Goal: Find specific page/section: Find specific page/section

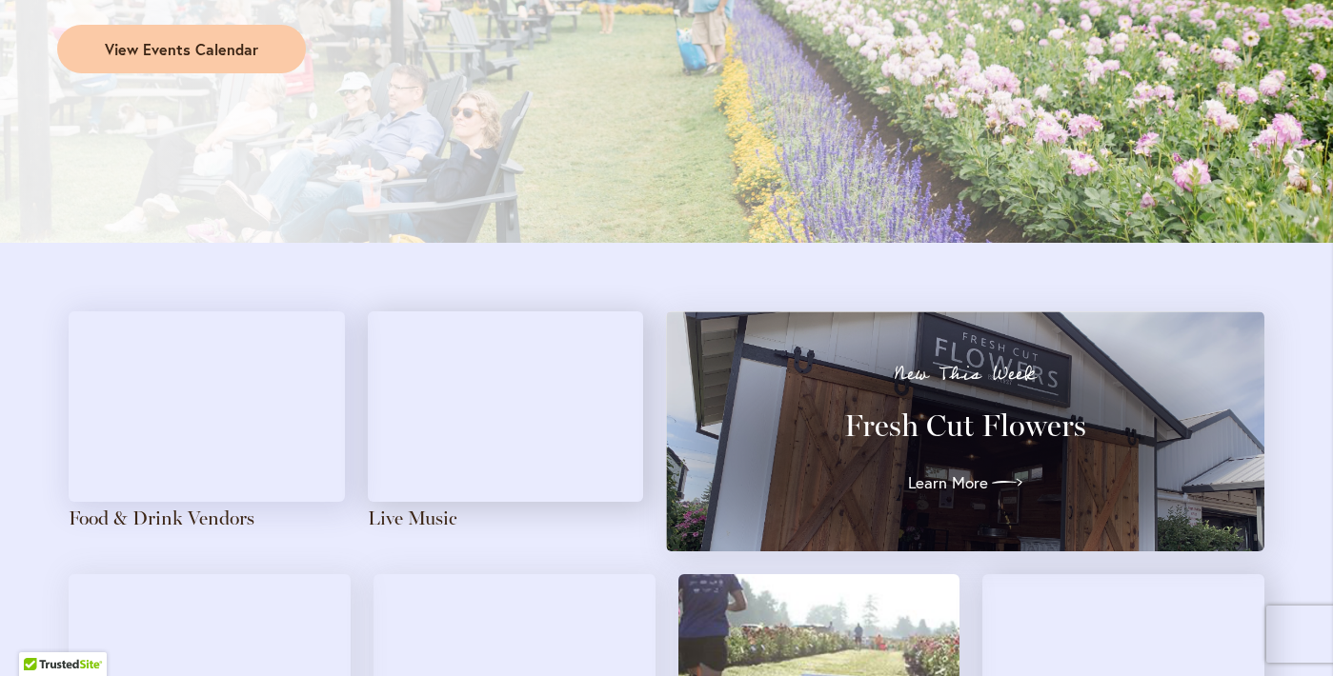
scroll to position [1866, 0]
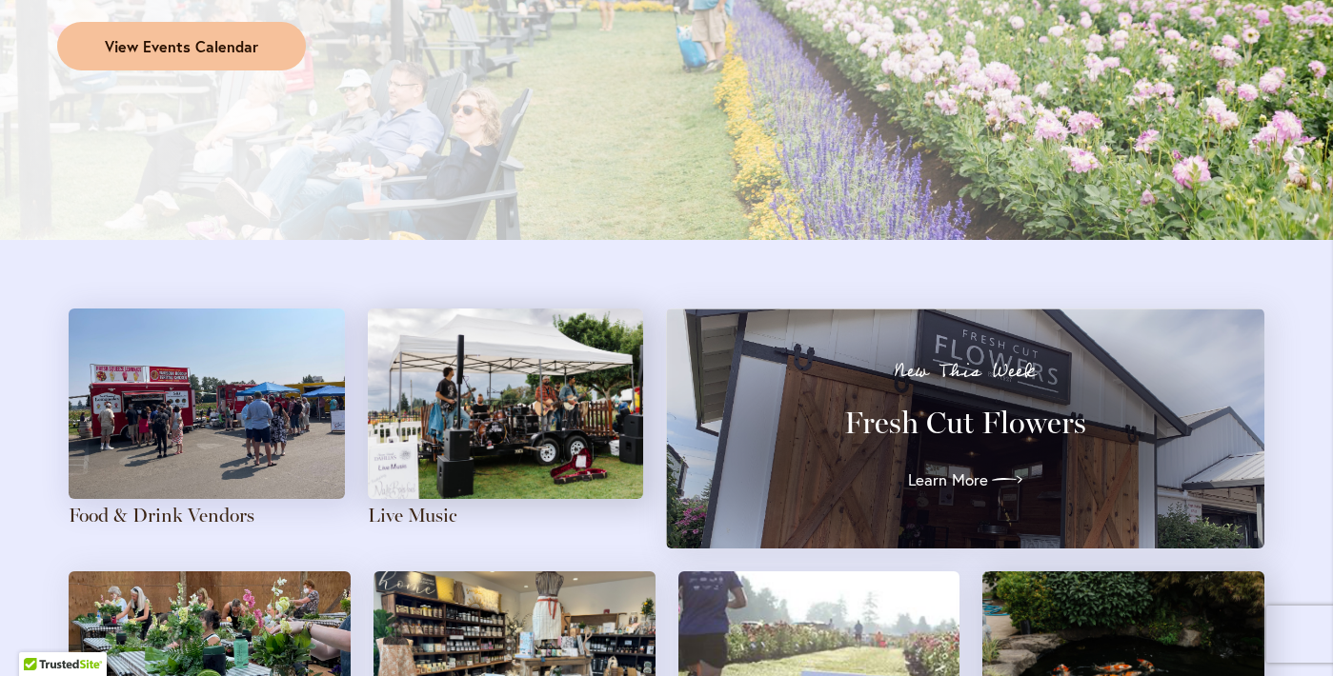
click at [216, 52] on link "View Events Calendar" at bounding box center [181, 47] width 249 height 50
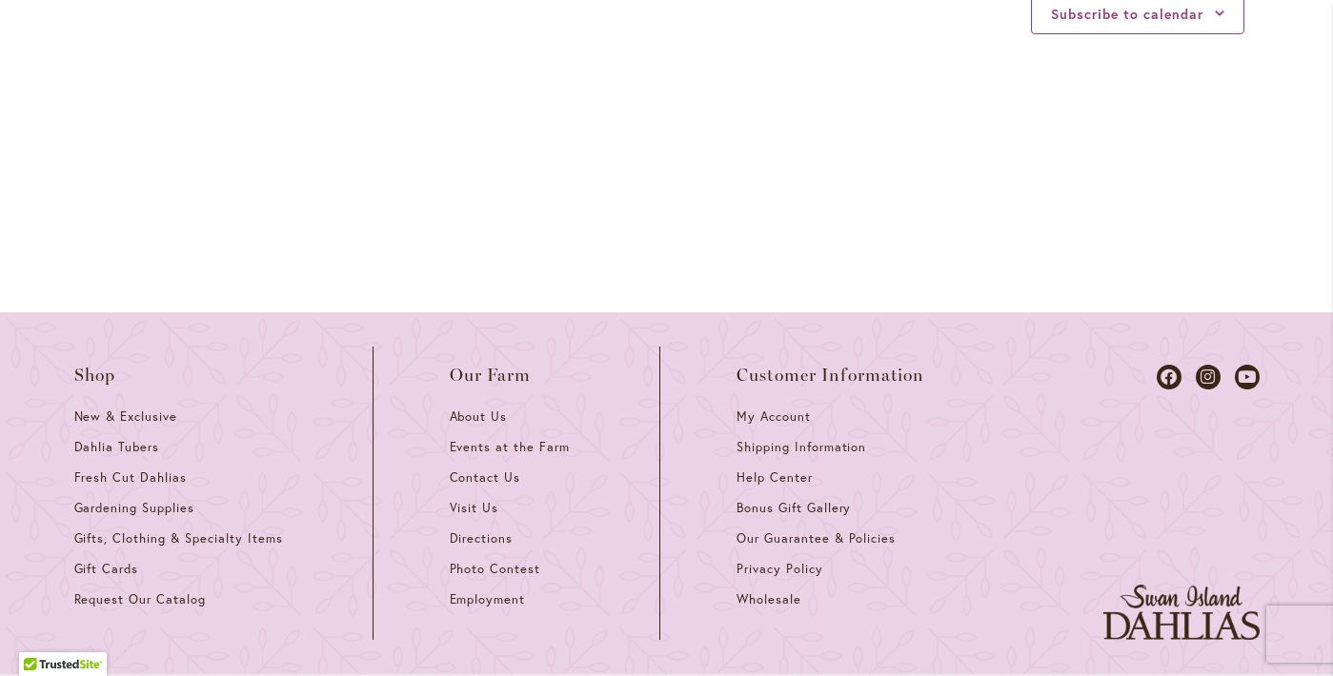
scroll to position [2721, 0]
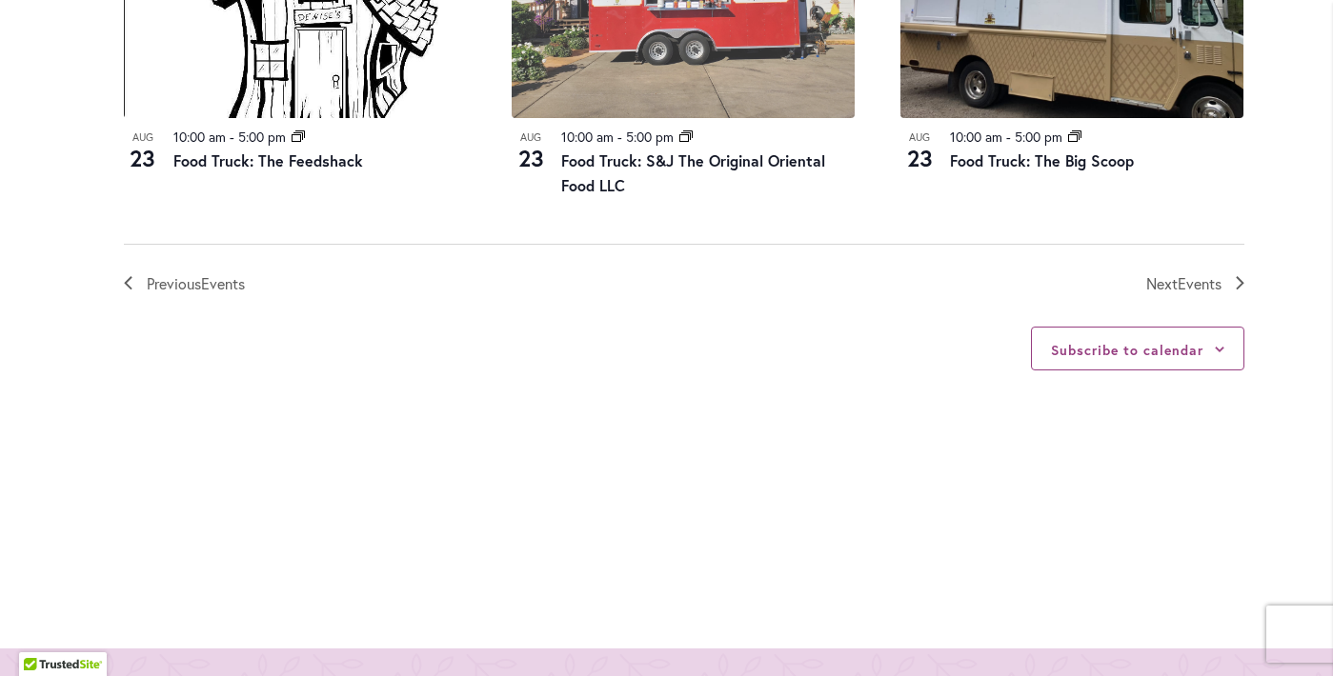
scroll to position [2335, 0]
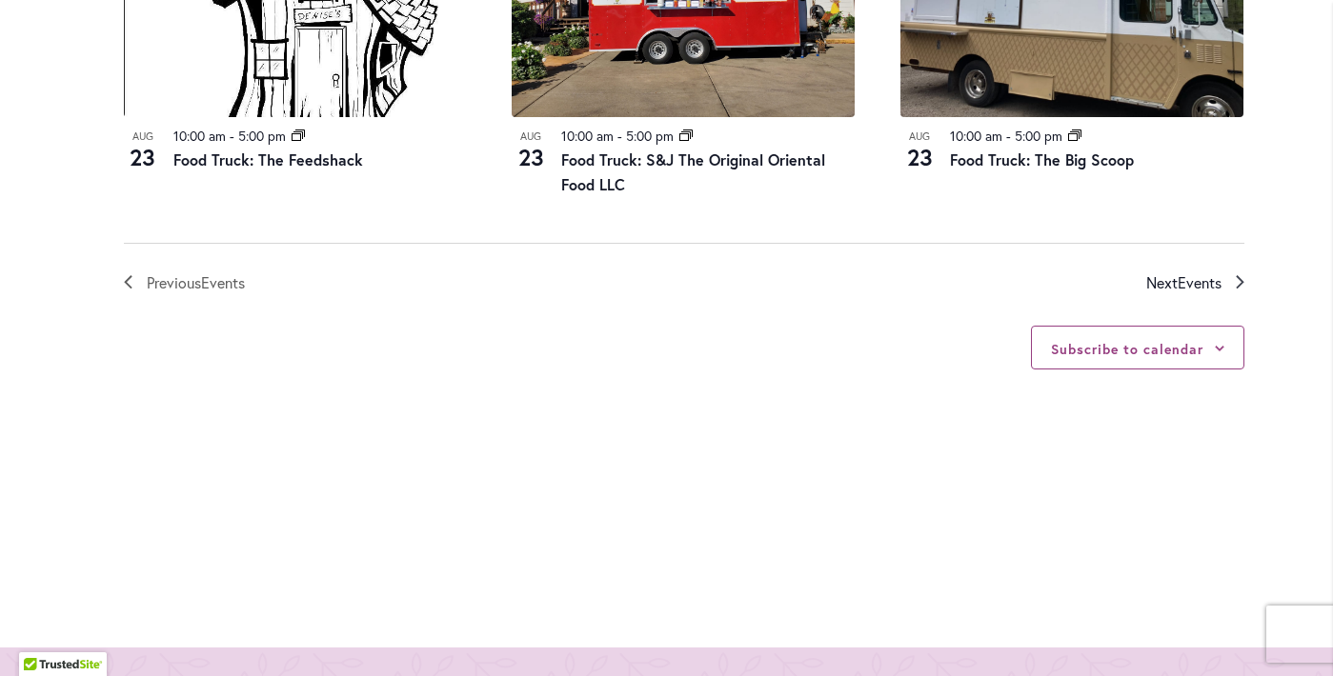
click at [1208, 293] on span "Events" at bounding box center [1200, 282] width 44 height 20
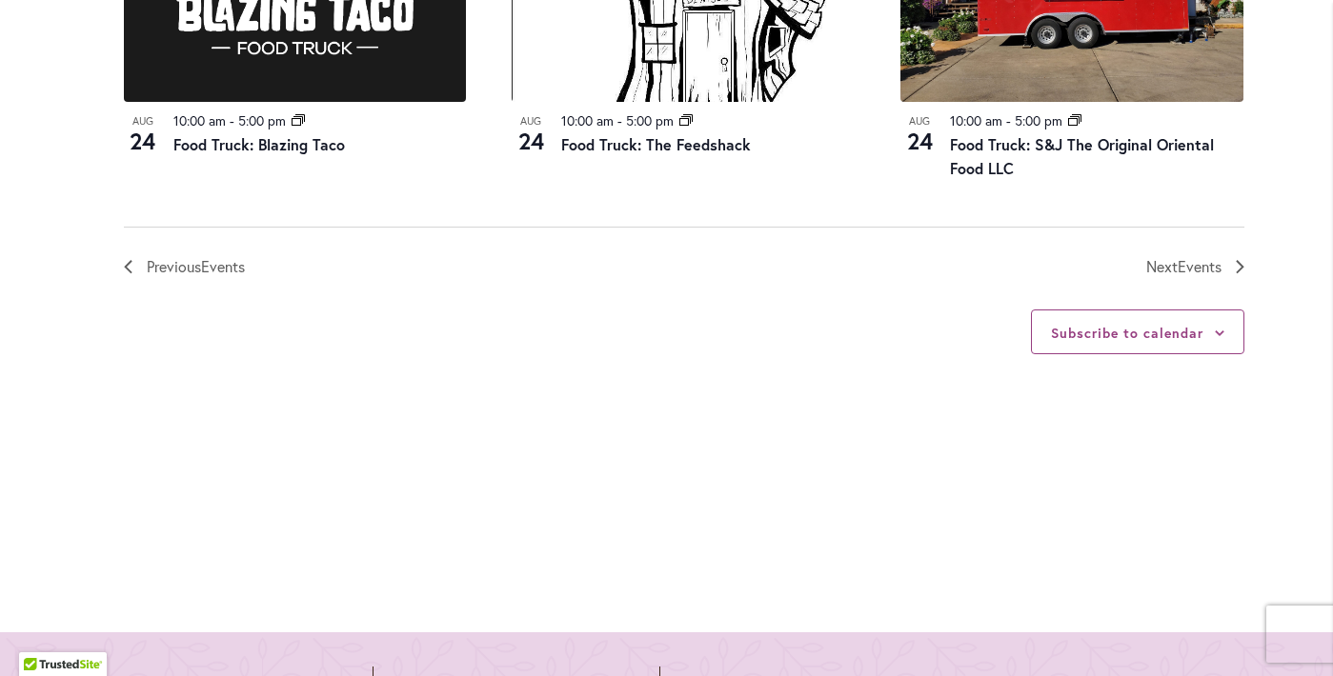
scroll to position [2425, 0]
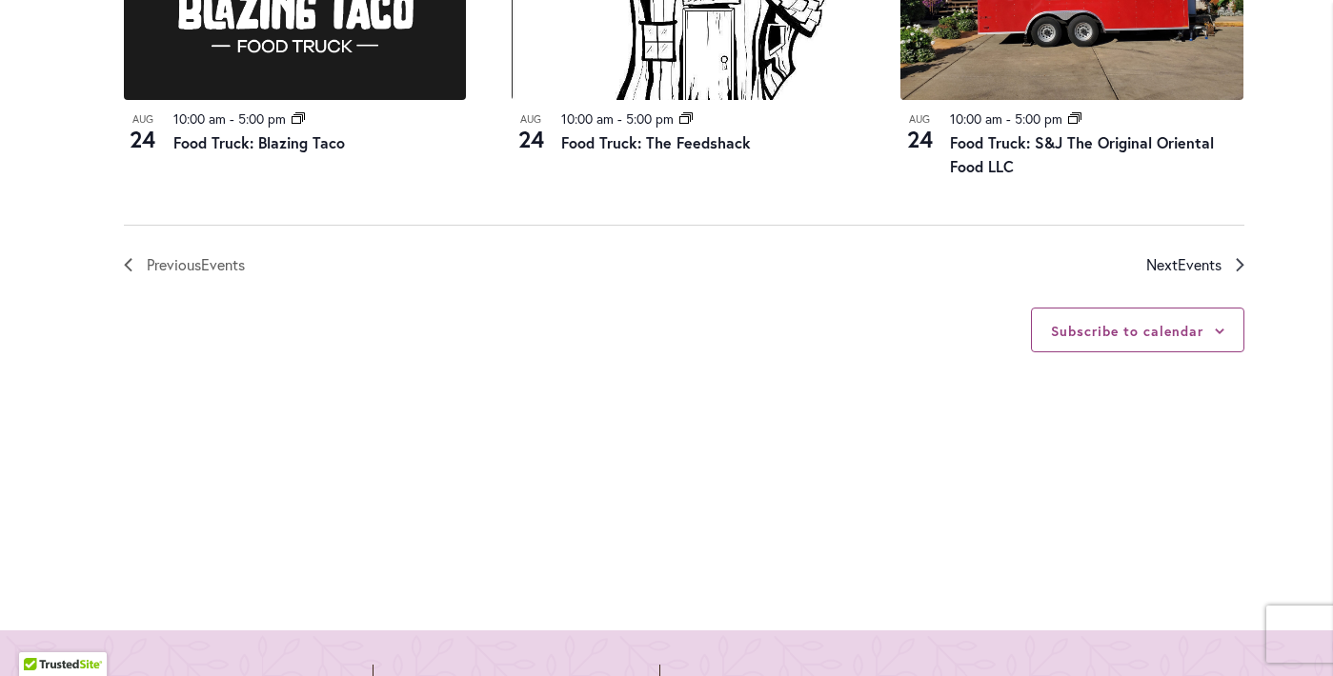
click at [1197, 274] on span "Events" at bounding box center [1200, 264] width 44 height 20
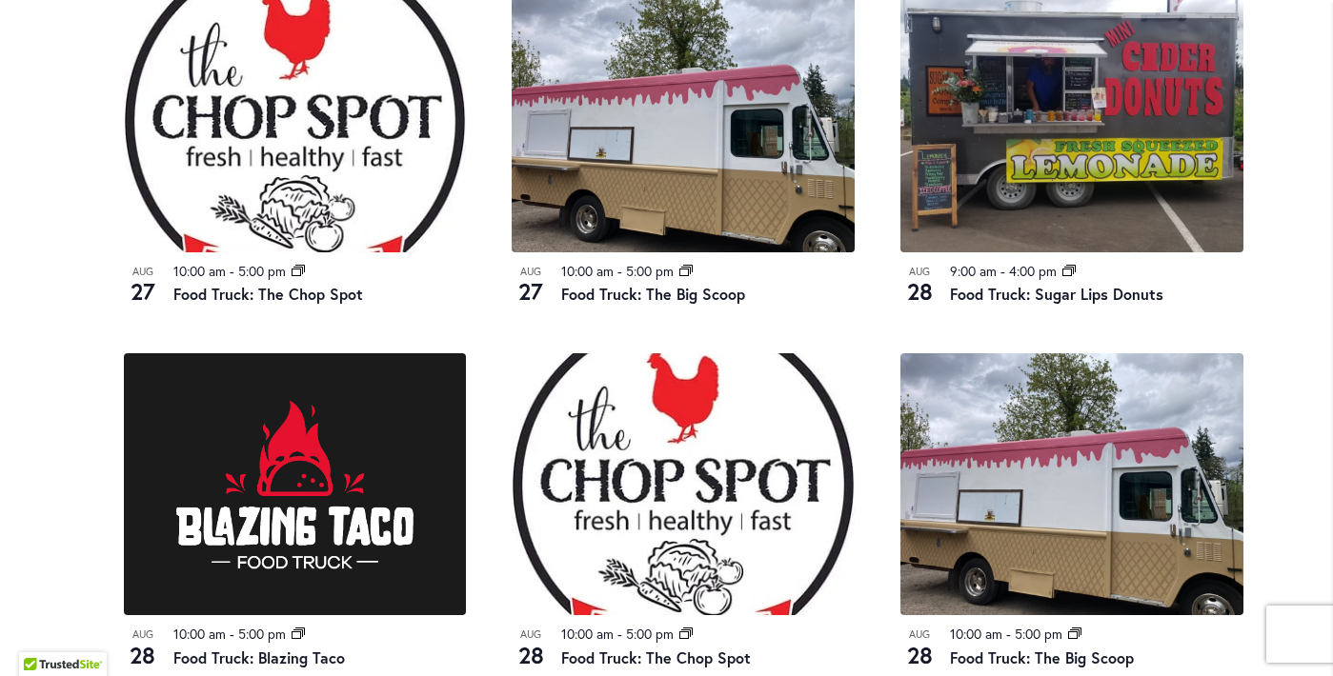
scroll to position [1864, 0]
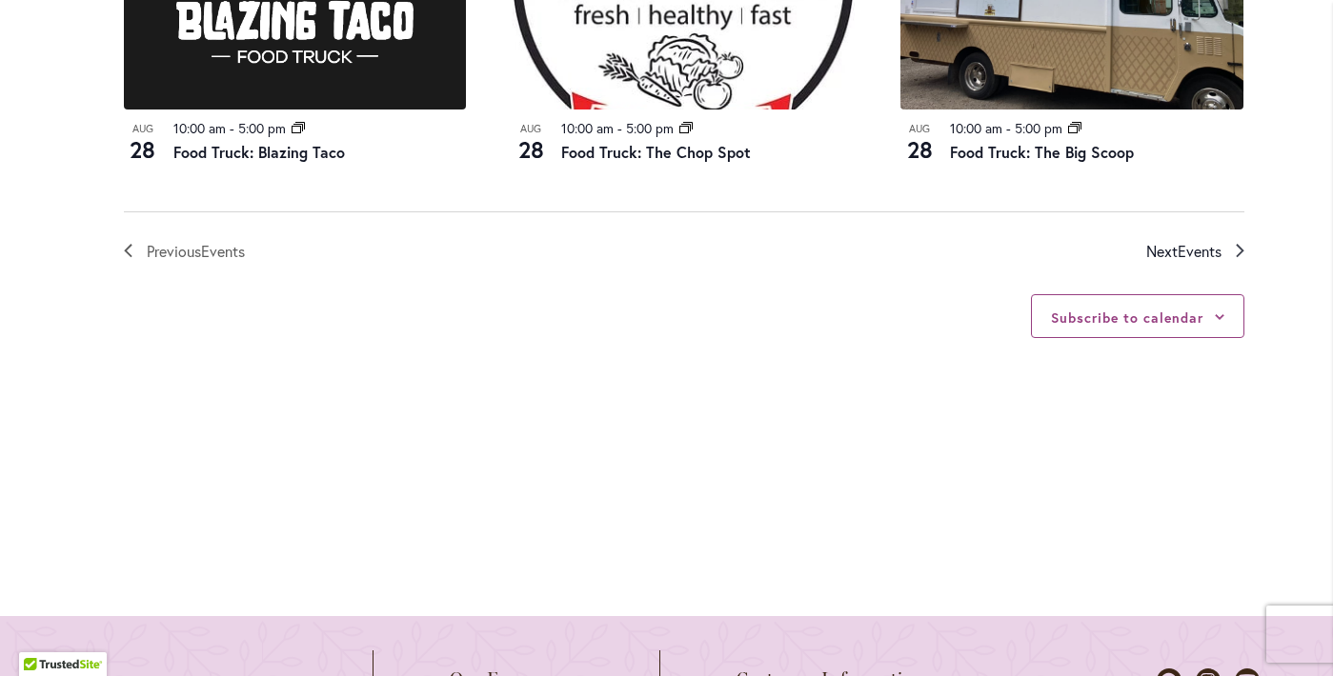
click at [1203, 261] on span "Events" at bounding box center [1200, 251] width 44 height 20
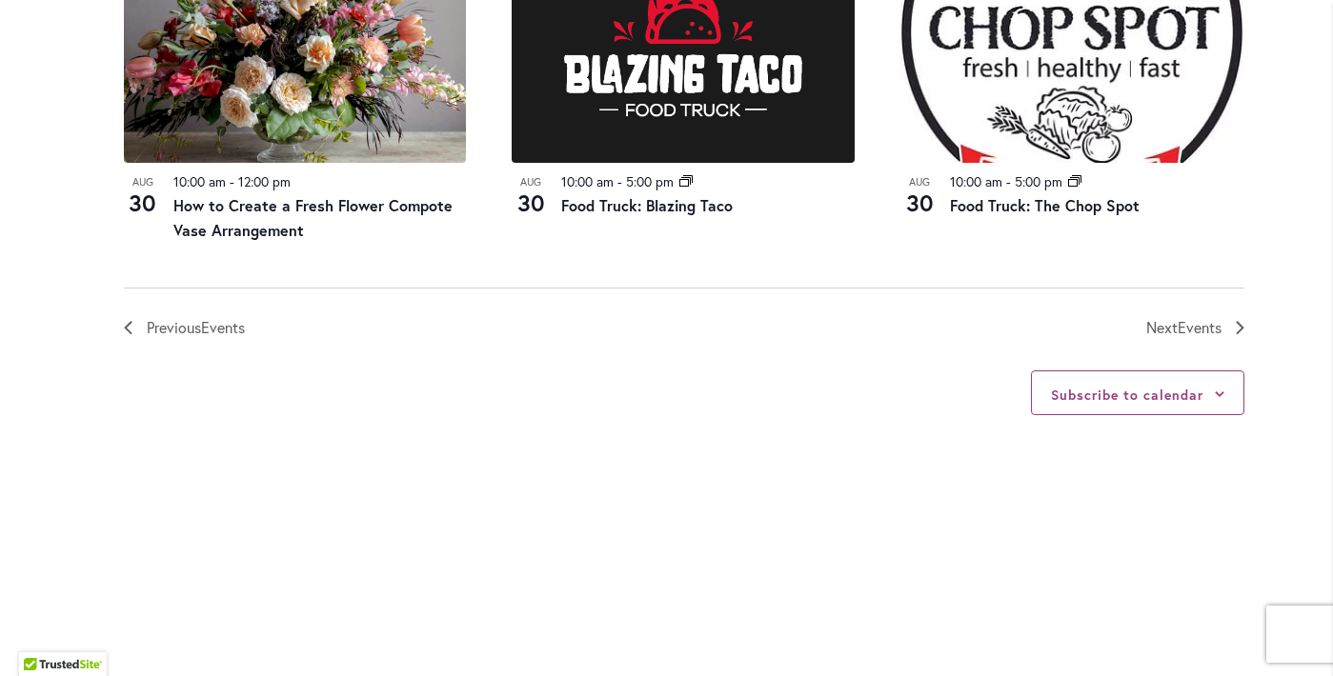
scroll to position [2340, 0]
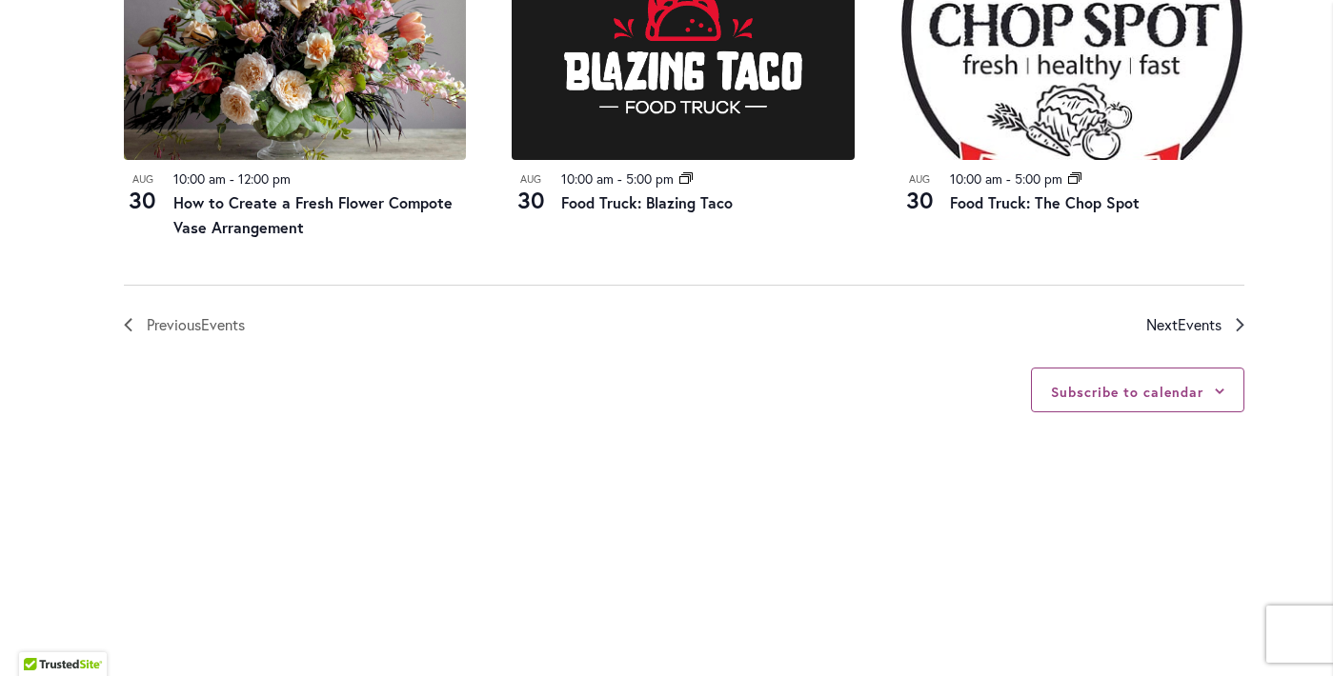
click at [1187, 334] on span "Events" at bounding box center [1200, 324] width 44 height 20
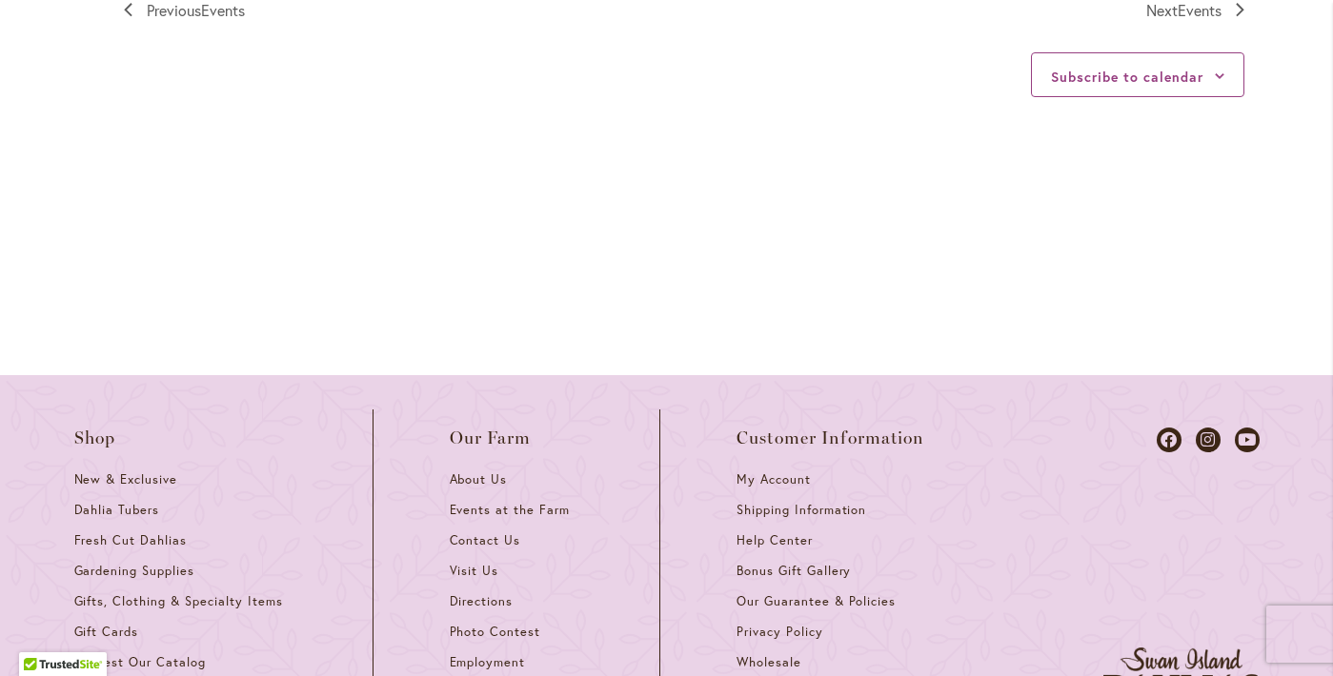
scroll to position [2636, 0]
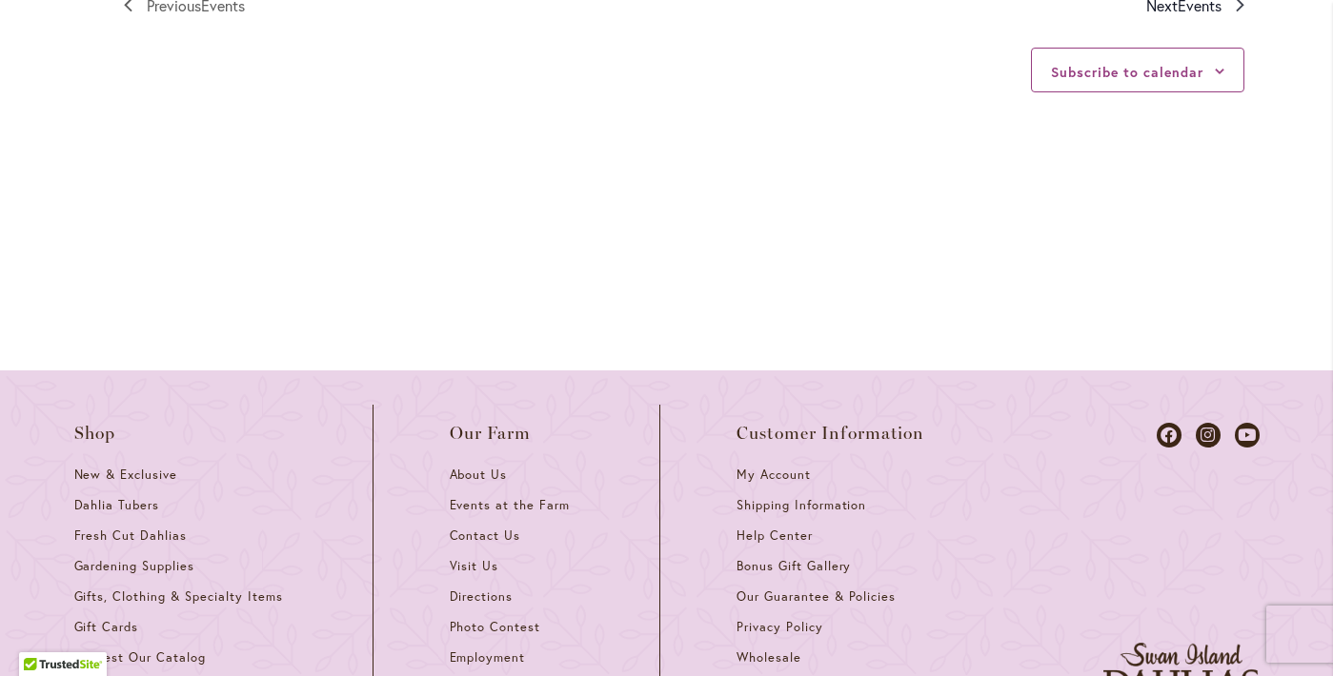
click at [1187, 15] on span "Events" at bounding box center [1200, 5] width 44 height 20
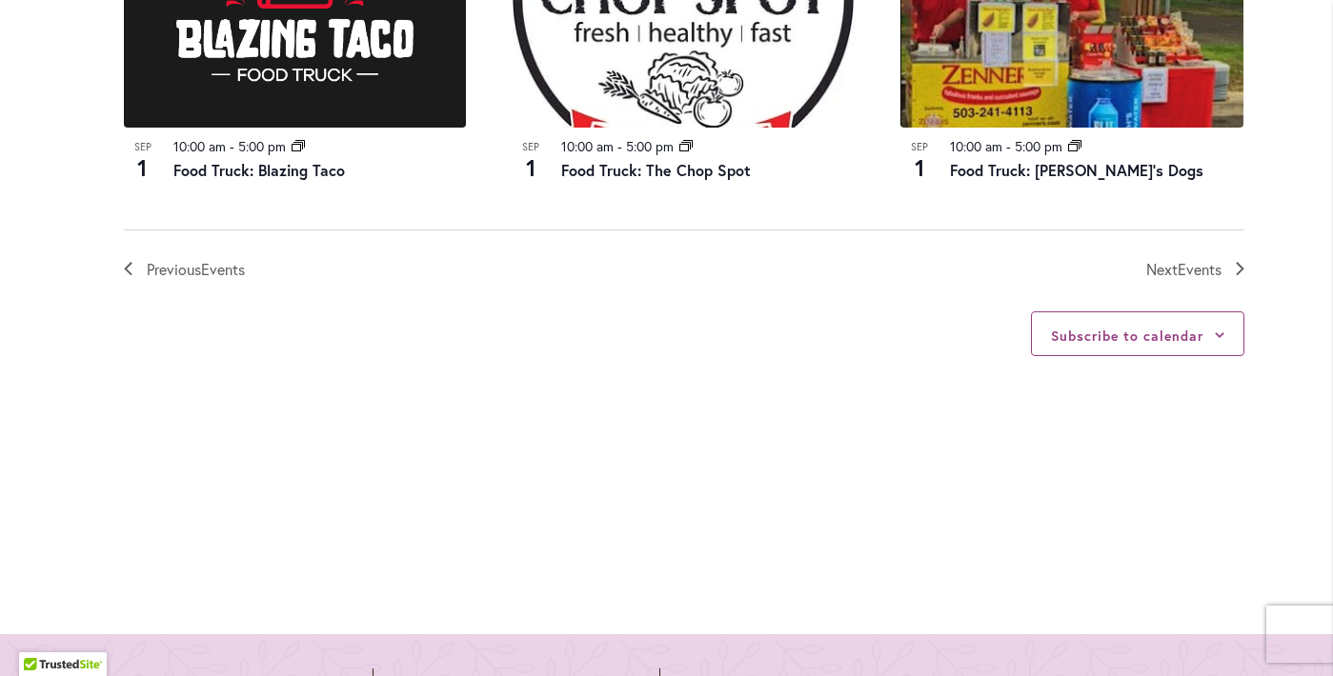
scroll to position [2379, 0]
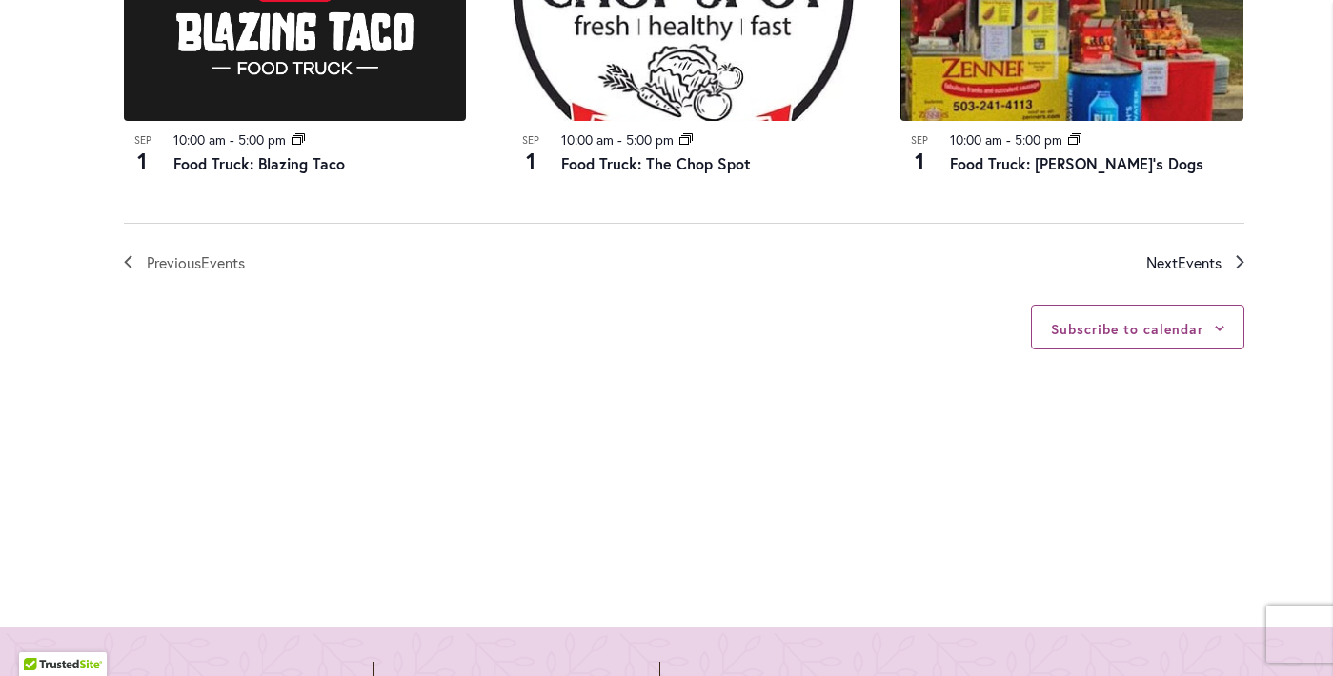
click at [1211, 272] on span "Events" at bounding box center [1200, 262] width 44 height 20
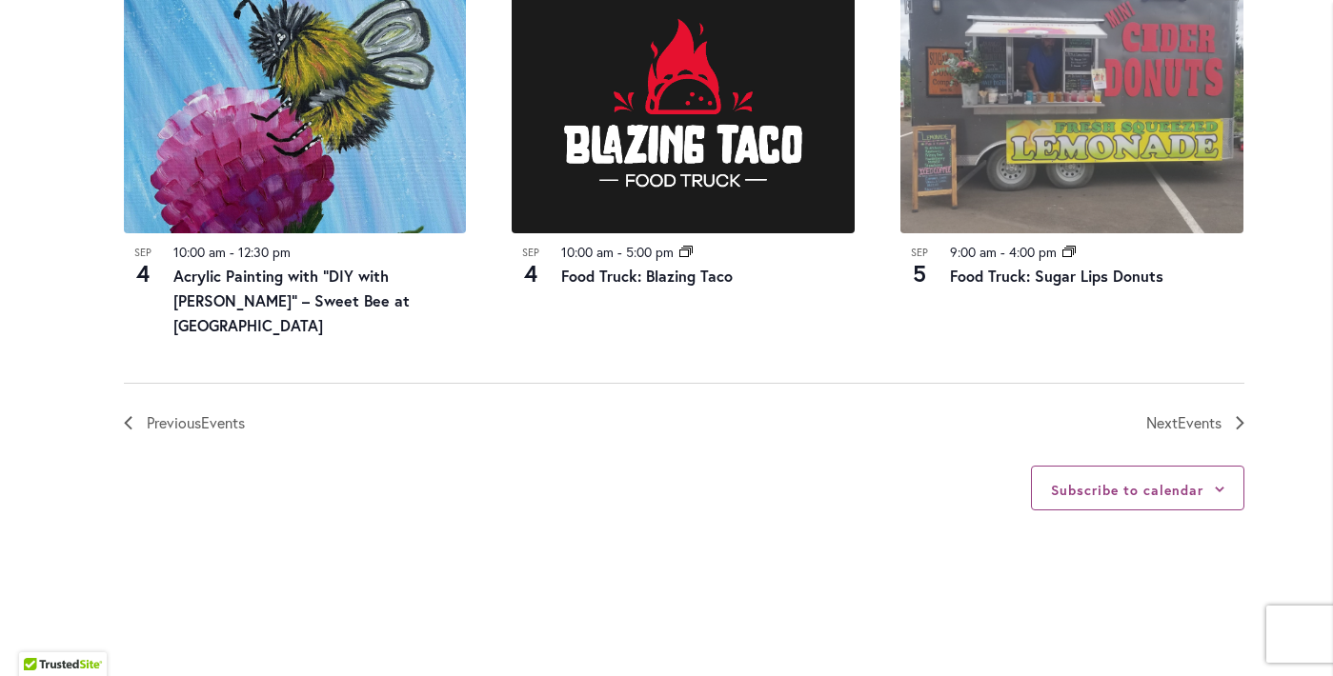
scroll to position [2242, 0]
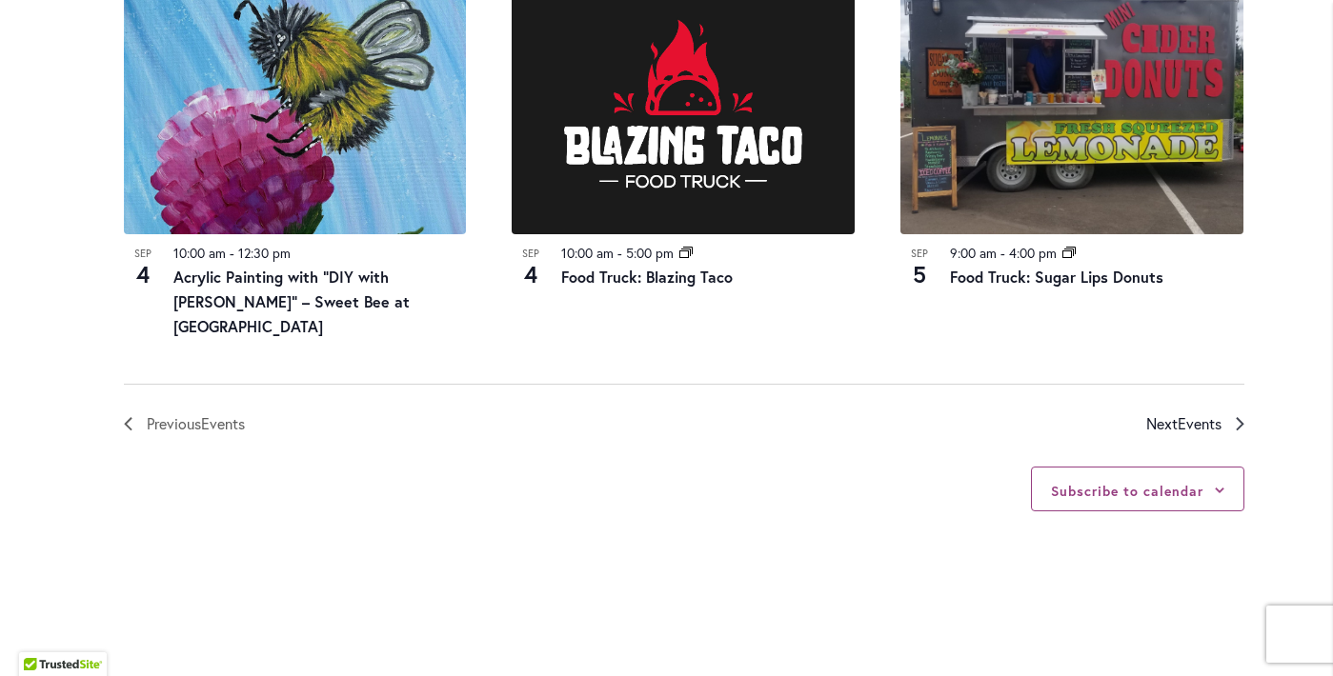
click at [1161, 436] on span "Next Events" at bounding box center [1183, 424] width 75 height 25
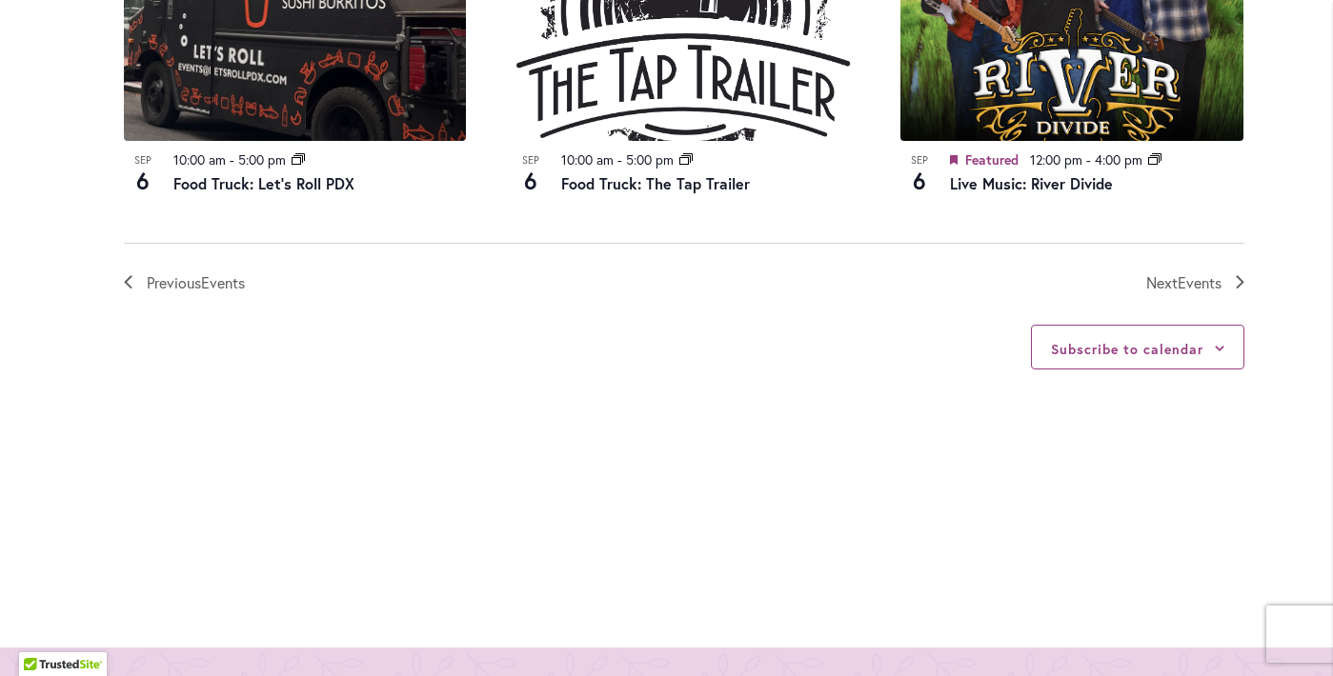
scroll to position [2379, 0]
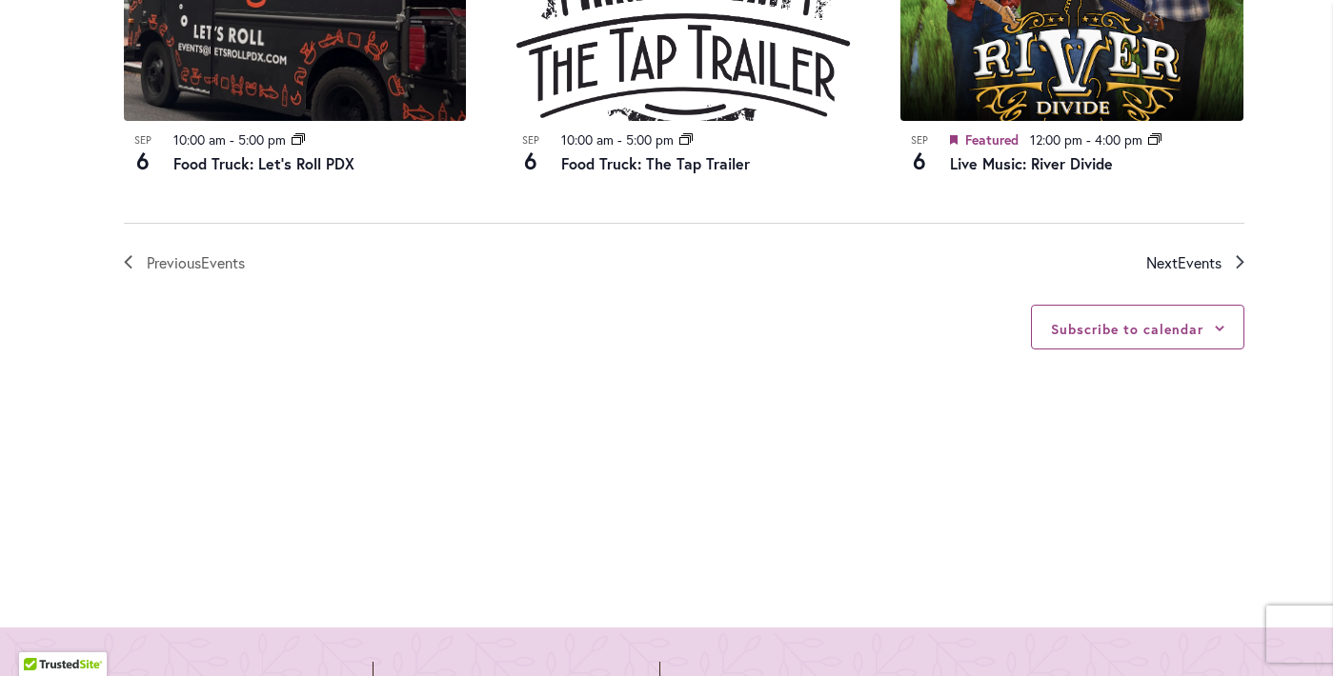
click at [1171, 275] on span "Next Events" at bounding box center [1183, 263] width 75 height 25
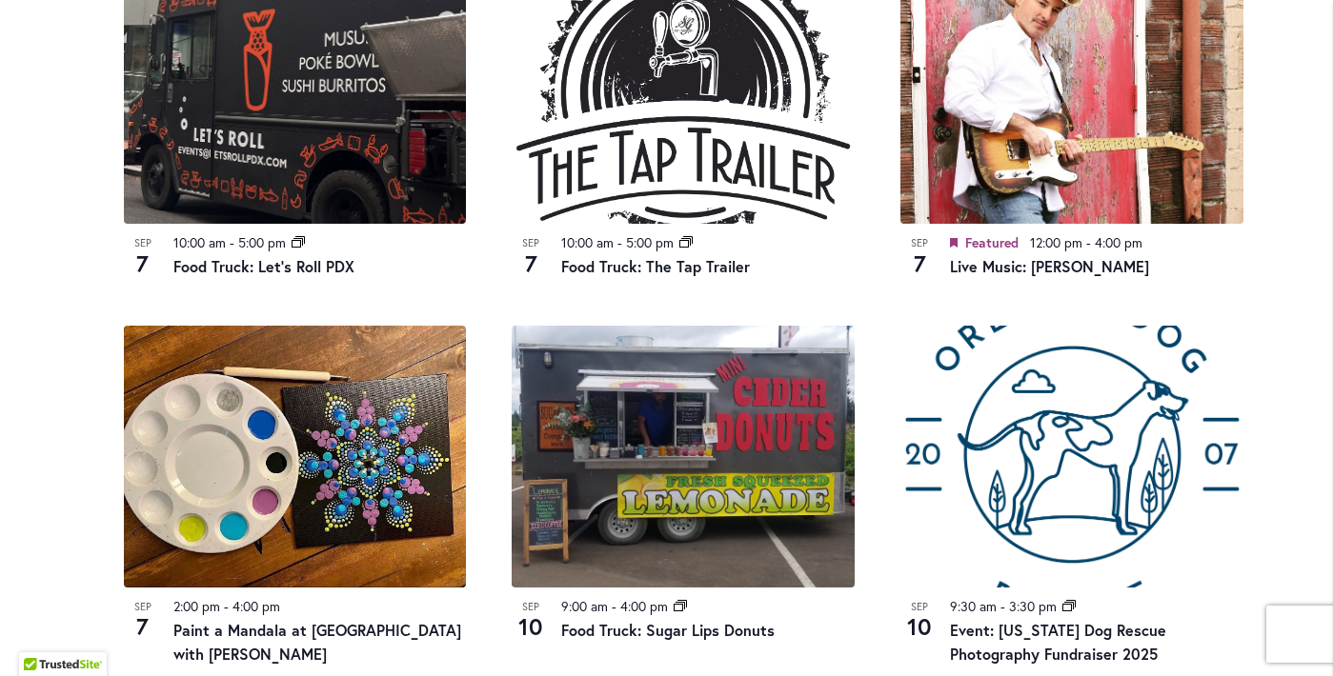
scroll to position [1915, 0]
